Goal: Navigation & Orientation: Find specific page/section

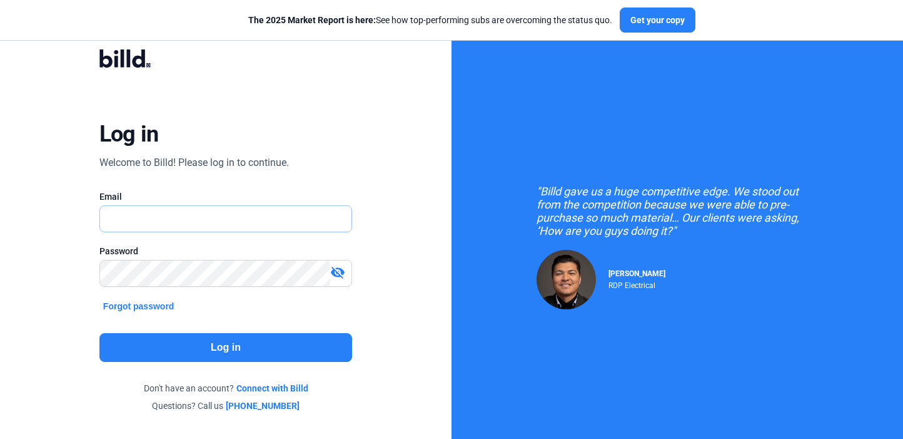
click at [258, 218] on input "text" at bounding box center [219, 219] width 238 height 26
type input "[PERSON_NAME][EMAIL_ADDRESS][DOMAIN_NAME]"
click at [248, 350] on button "Log in" at bounding box center [225, 347] width 253 height 29
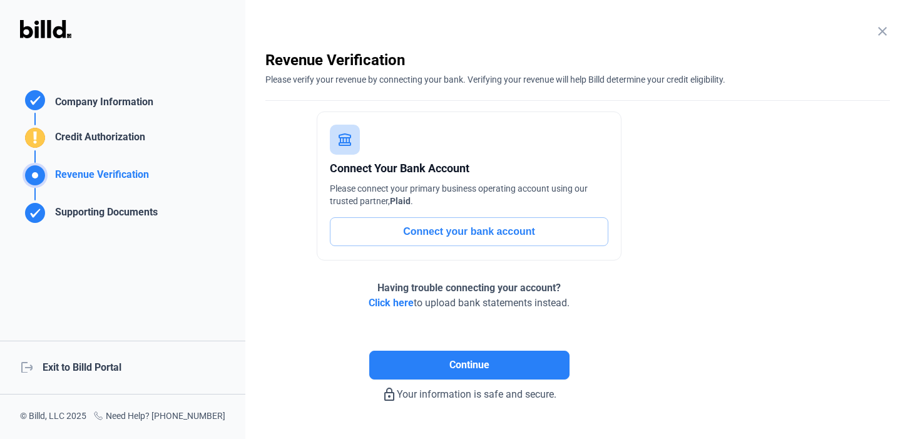
click at [62, 363] on div "logout Exit to Billd Portal" at bounding box center [122, 367] width 245 height 54
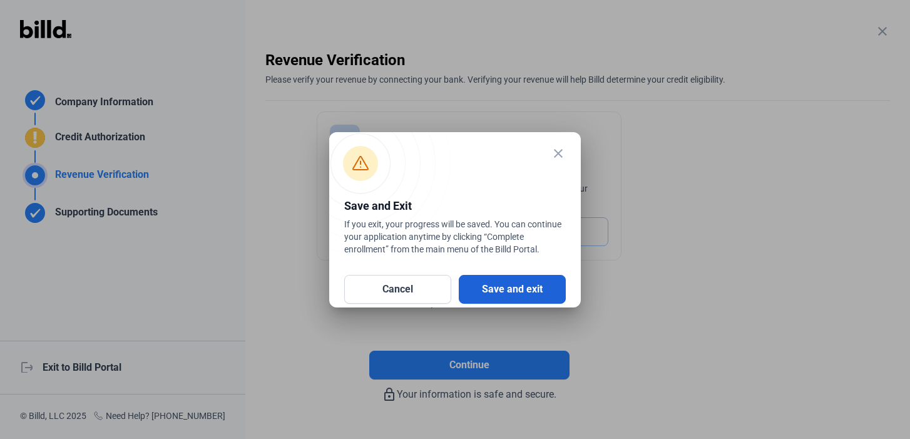
click at [487, 281] on button "Save and exit" at bounding box center [512, 289] width 107 height 29
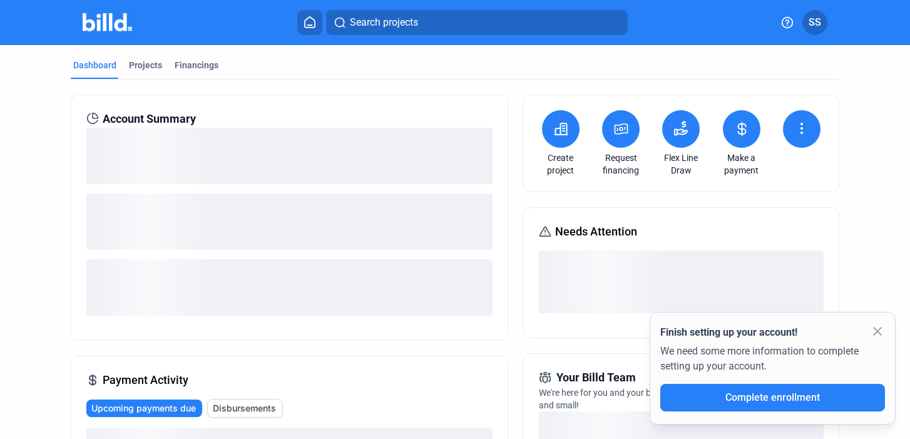
click at [878, 327] on mat-icon "close" at bounding box center [877, 330] width 15 height 15
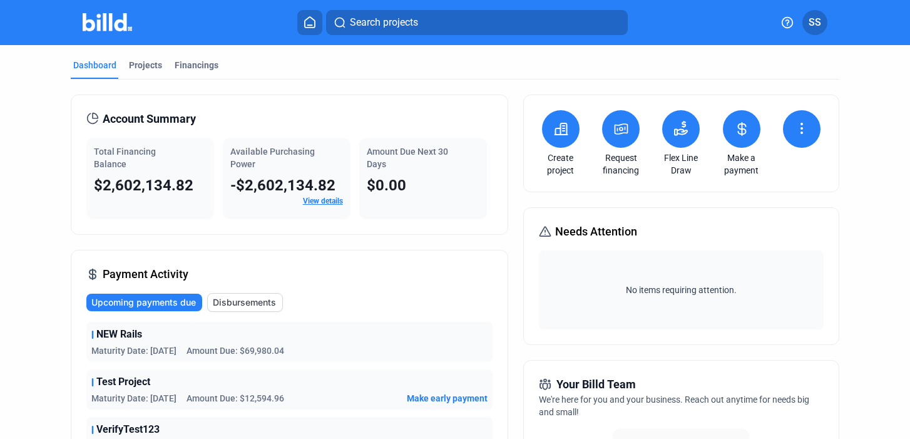
click at [795, 137] on dots-menu-icon at bounding box center [801, 129] width 15 height 17
click at [859, 112] on div at bounding box center [455, 219] width 910 height 439
